Goal: Entertainment & Leisure: Consume media (video, audio)

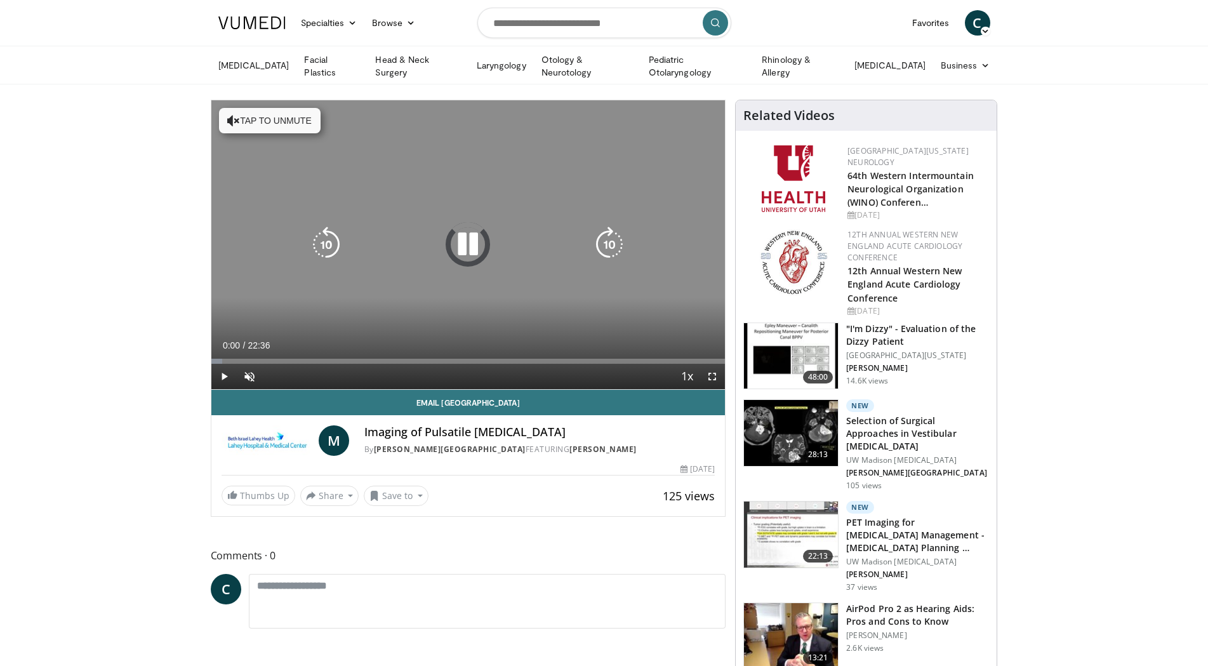
click at [275, 119] on button "Tap to unmute" at bounding box center [270, 120] width 102 height 25
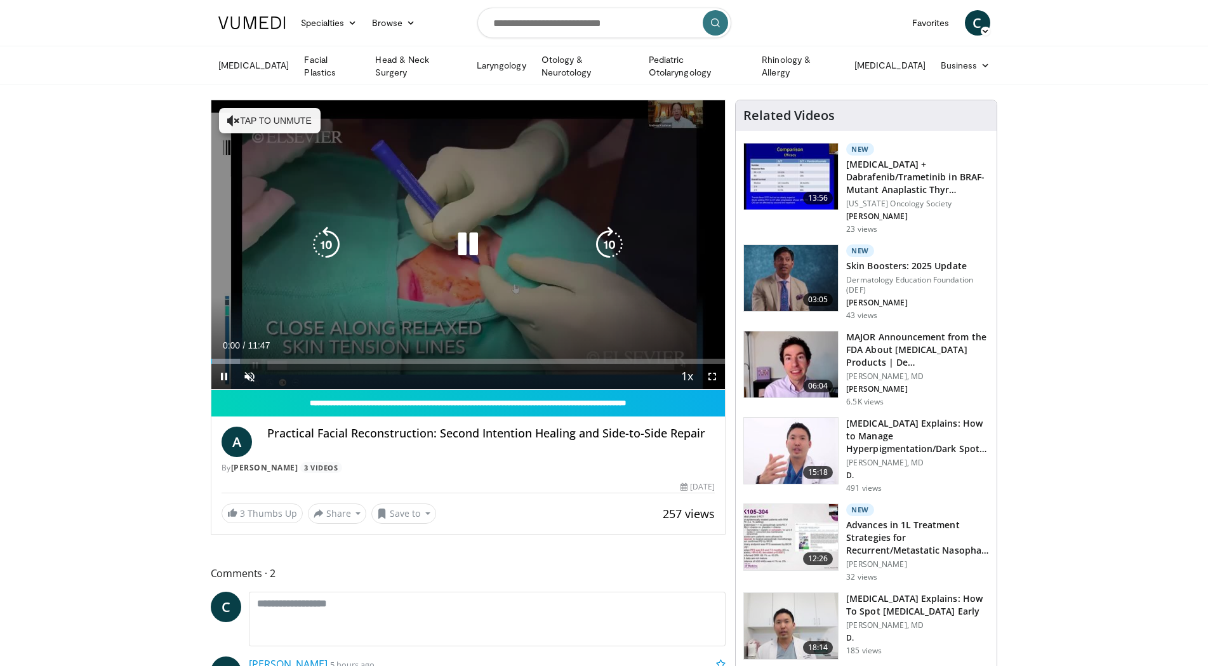
click at [258, 116] on button "Tap to unmute" at bounding box center [270, 120] width 102 height 25
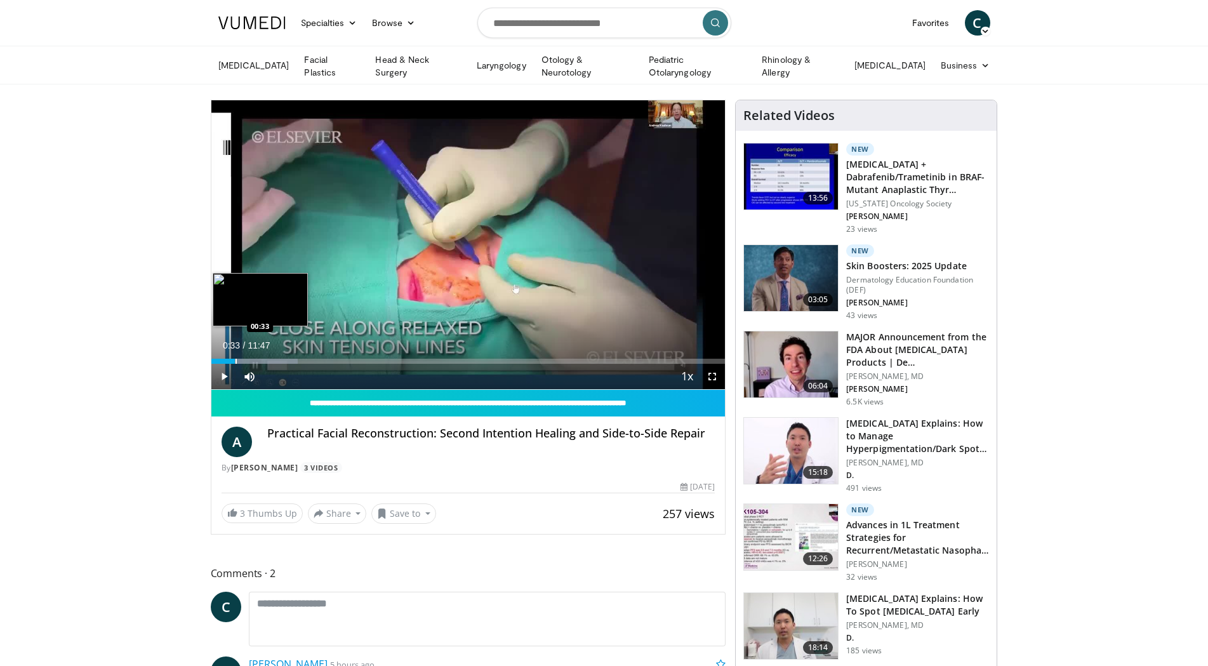
click at [235, 355] on div "Loaded : 16.82% 00:33 00:33" at bounding box center [468, 358] width 514 height 12
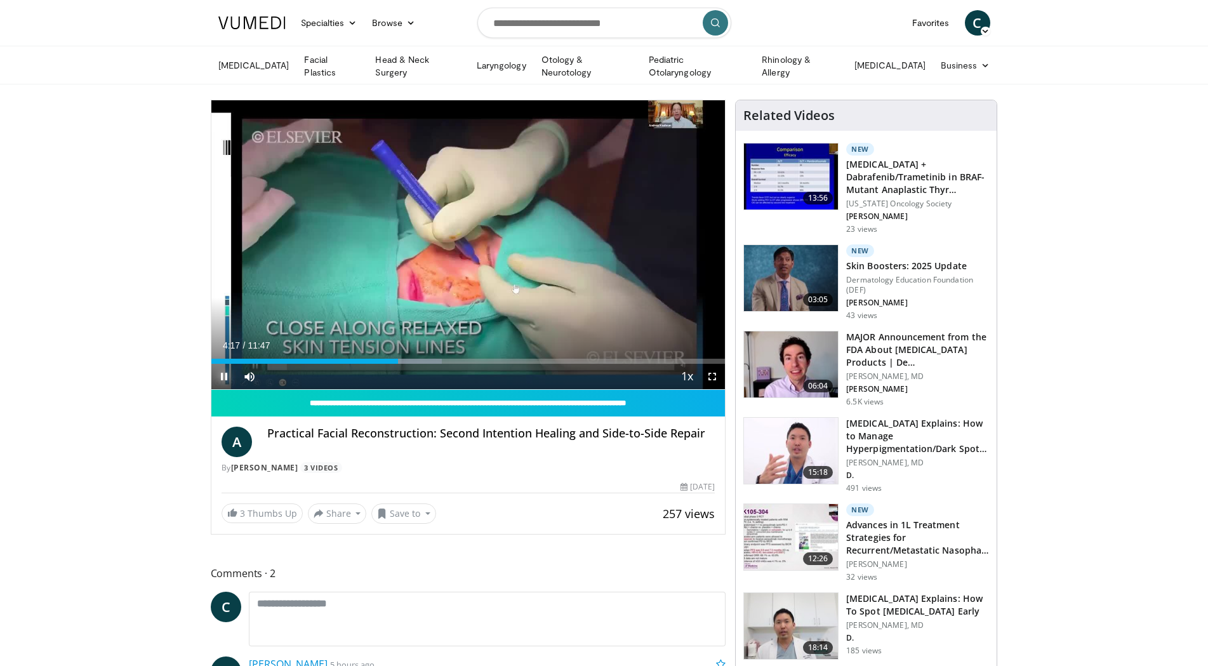
click at [218, 374] on span "Video Player" at bounding box center [223, 376] width 25 height 25
click at [224, 374] on span "Video Player" at bounding box center [223, 376] width 25 height 25
